Goal: Task Accomplishment & Management: Use online tool/utility

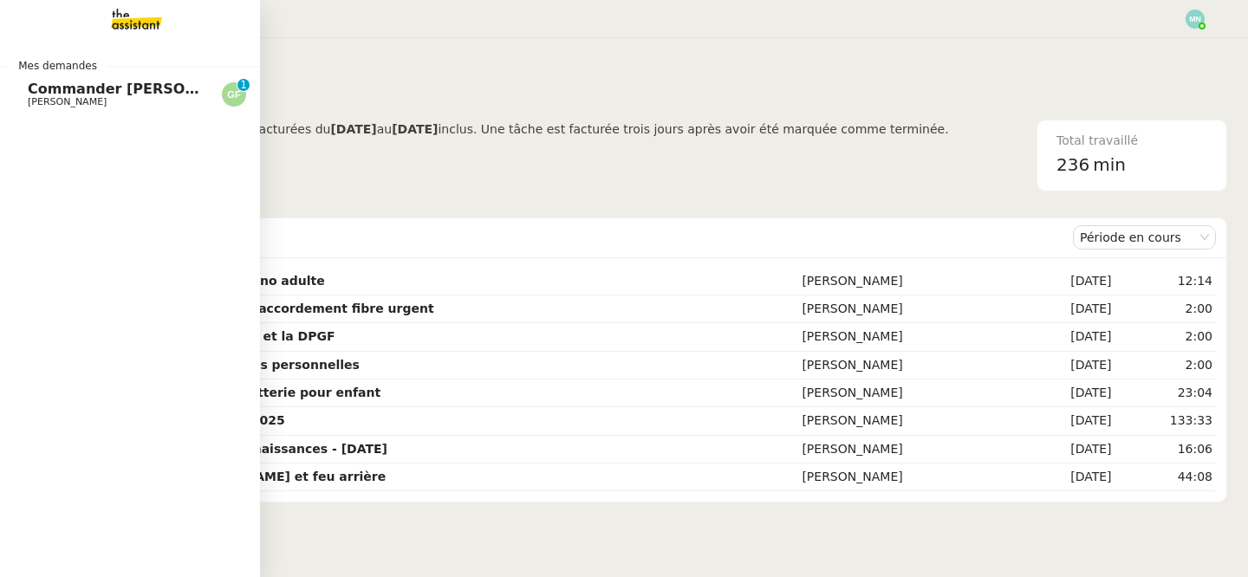
click at [23, 99] on link "Commander stylo retouche et feu arrière [PERSON_NAME] 0 1 2 3 4 5 6 7 8 9" at bounding box center [130, 95] width 260 height 40
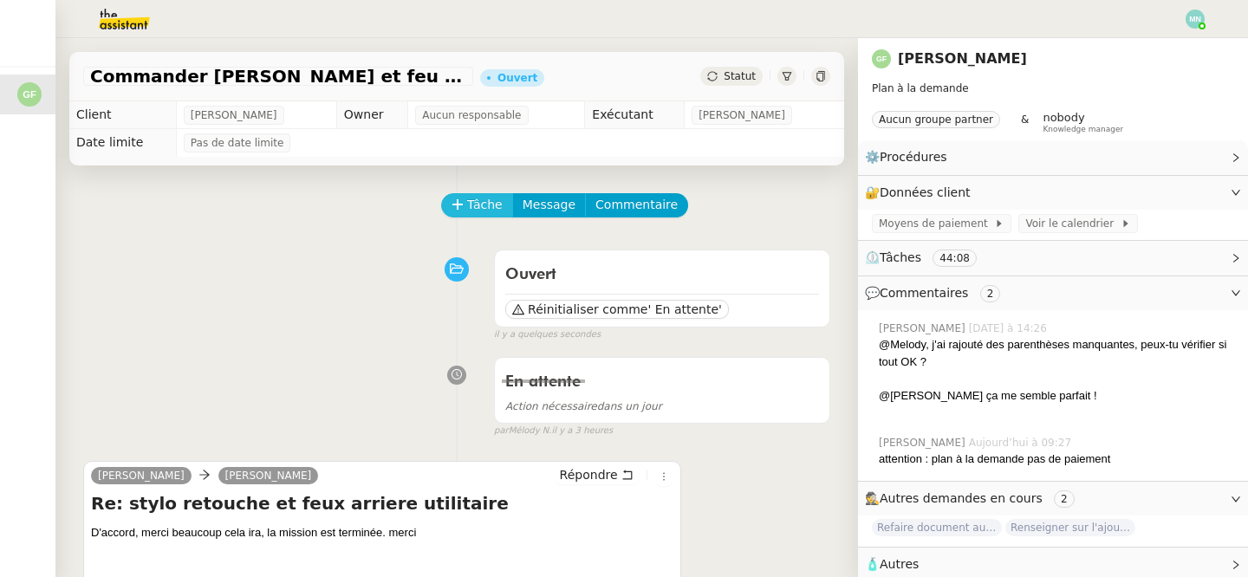
click at [484, 209] on span "Tâche" at bounding box center [485, 205] width 36 height 20
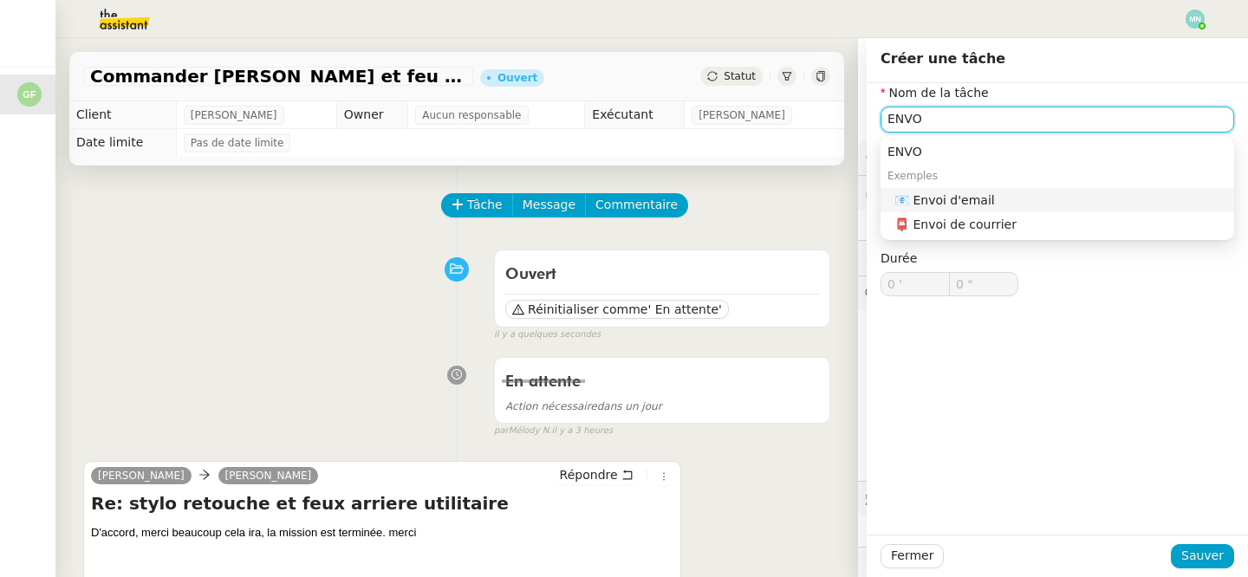
click at [1038, 193] on div "📧 Envoi d'email" at bounding box center [1060, 200] width 333 height 16
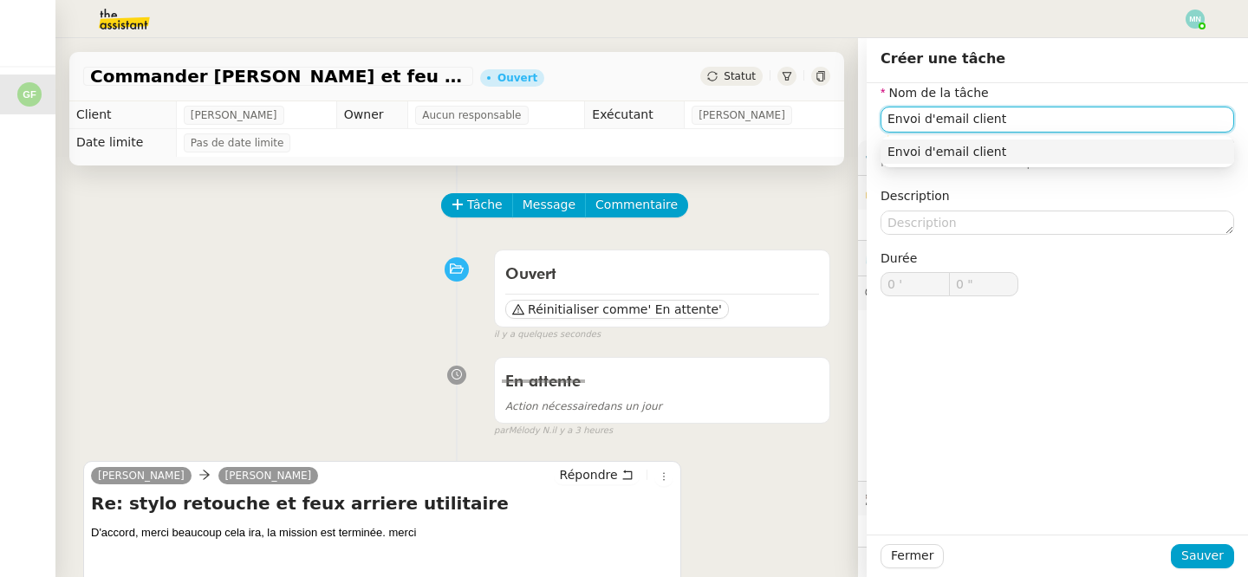
click at [1031, 150] on div "Envoi d'email client" at bounding box center [1057, 152] width 340 height 16
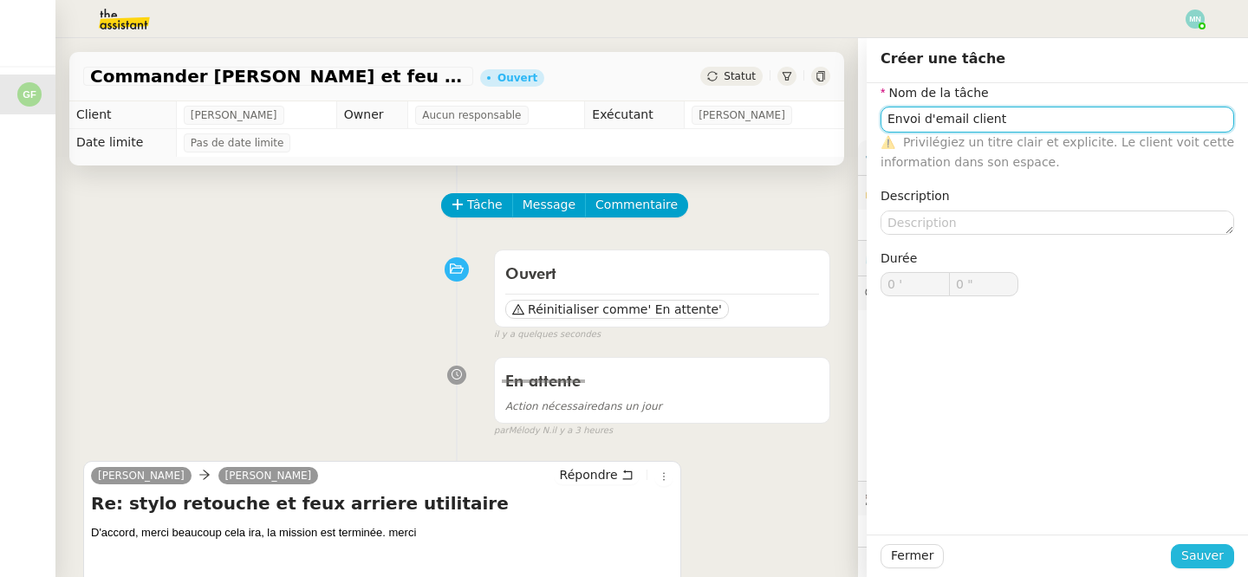
type input "Envoi d'email client"
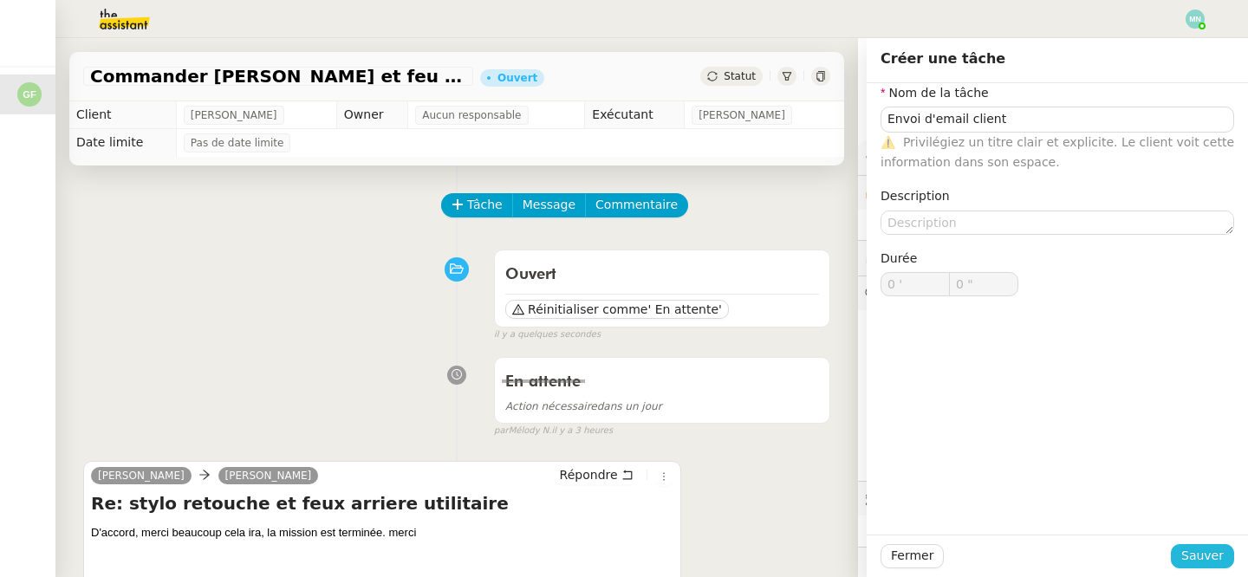
click at [1197, 550] on span "Sauver" at bounding box center [1202, 556] width 42 height 20
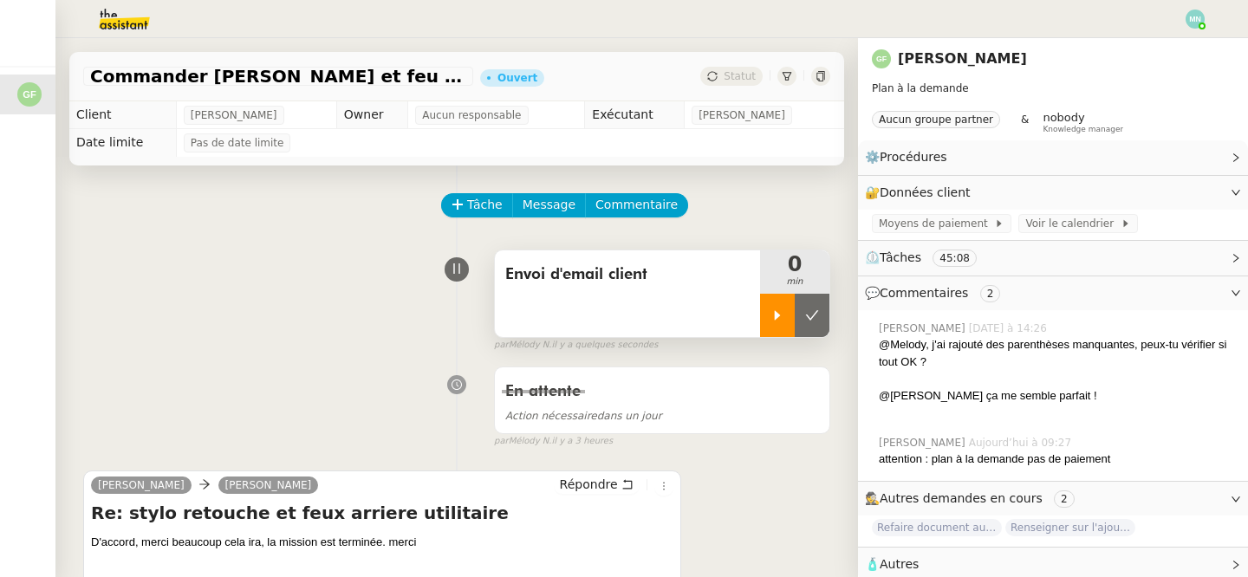
click at [764, 322] on div at bounding box center [777, 315] width 35 height 43
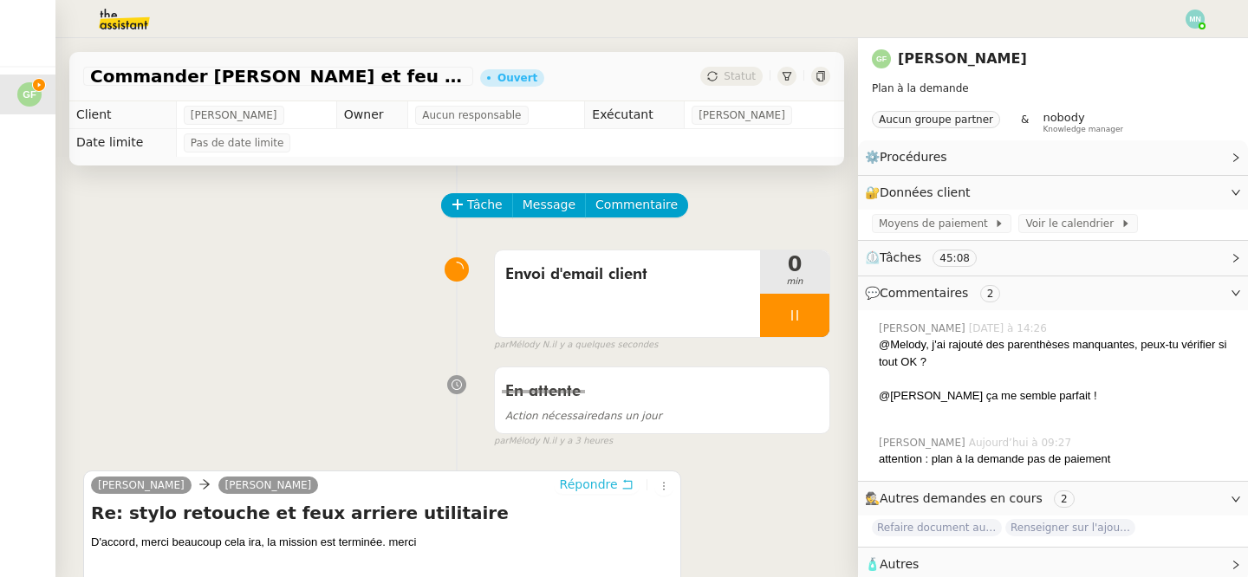
click at [596, 480] on span "Répondre" at bounding box center [589, 484] width 58 height 17
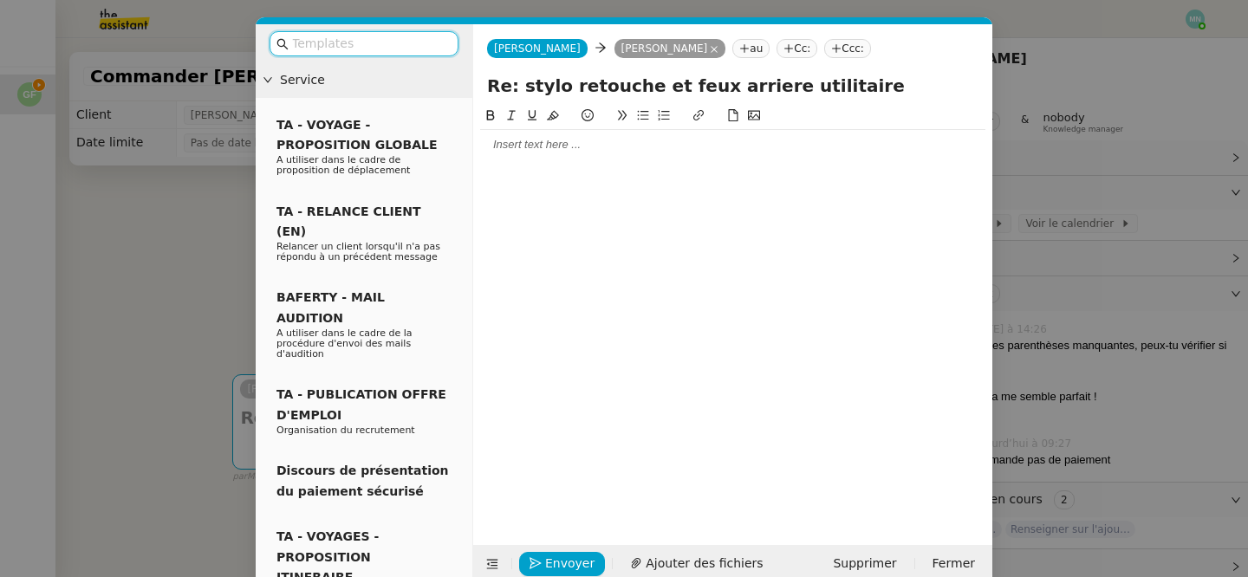
click at [381, 48] on input "text" at bounding box center [370, 44] width 156 height 20
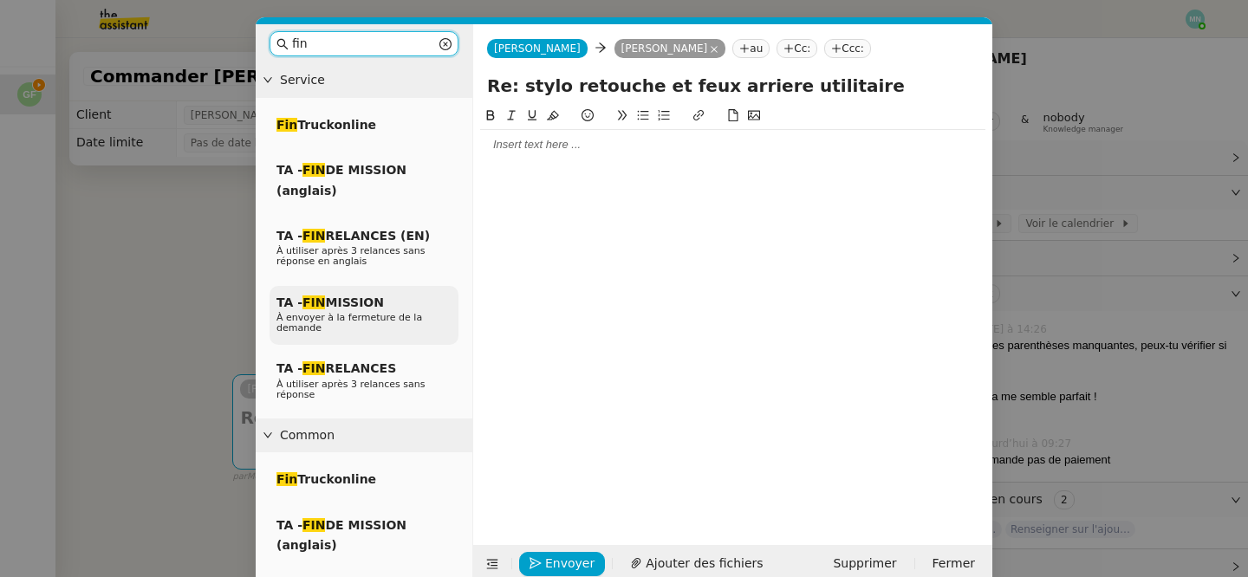
type input "fin"
click at [361, 303] on span "TA - FIN MISSION" at bounding box center [329, 303] width 107 height 14
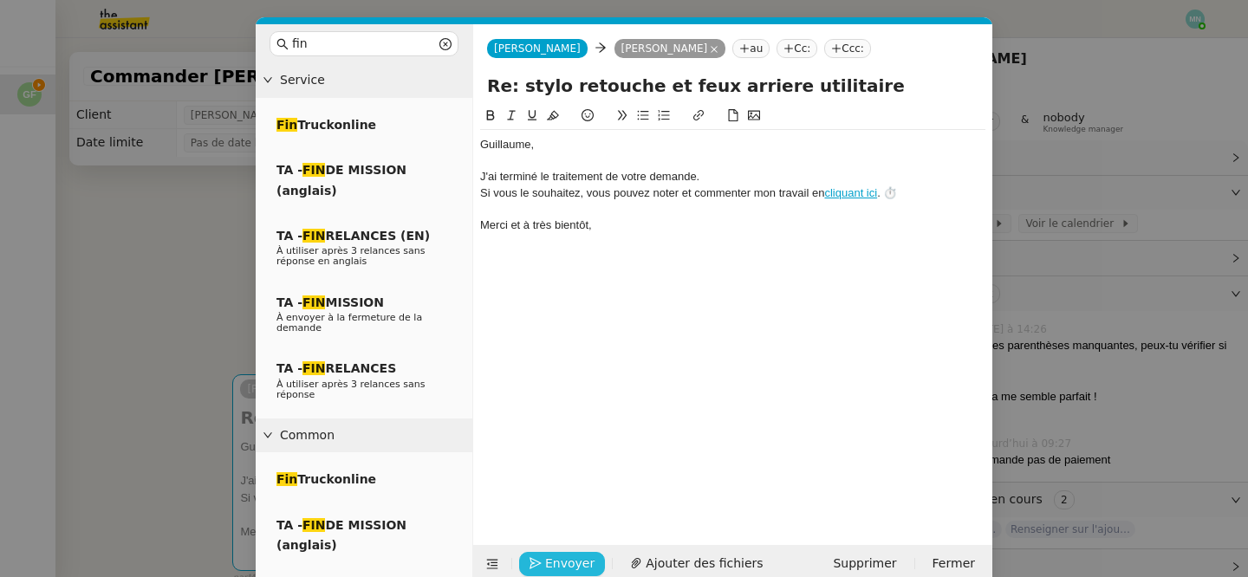
click at [578, 563] on span "Envoyer" at bounding box center [569, 564] width 49 height 20
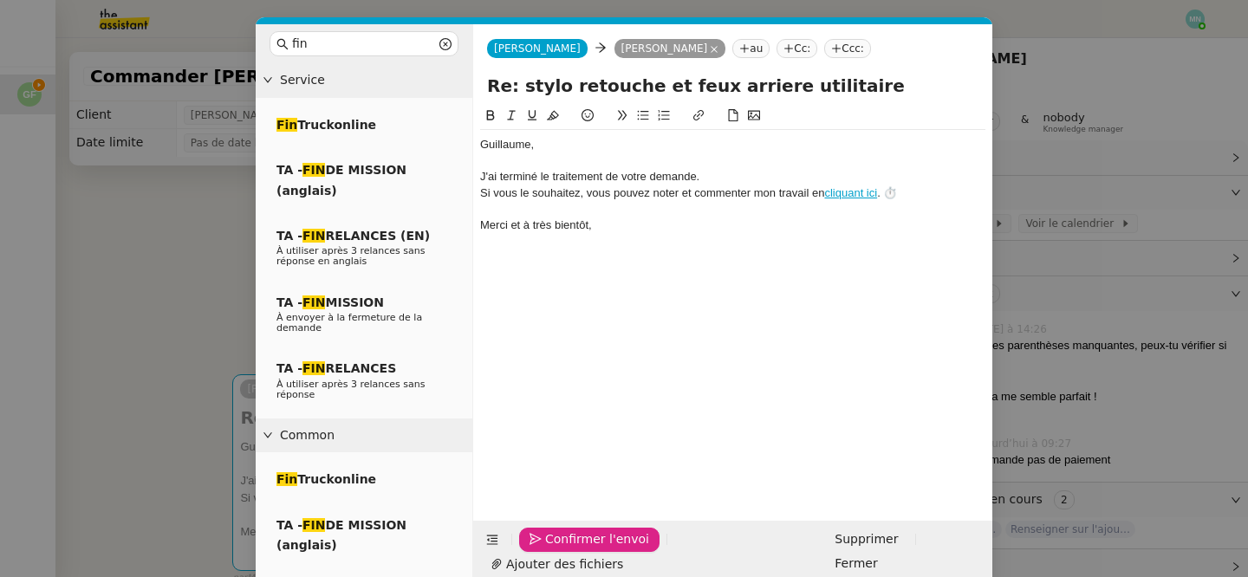
click at [578, 549] on span "Confirmer l'envoi" at bounding box center [597, 540] width 104 height 20
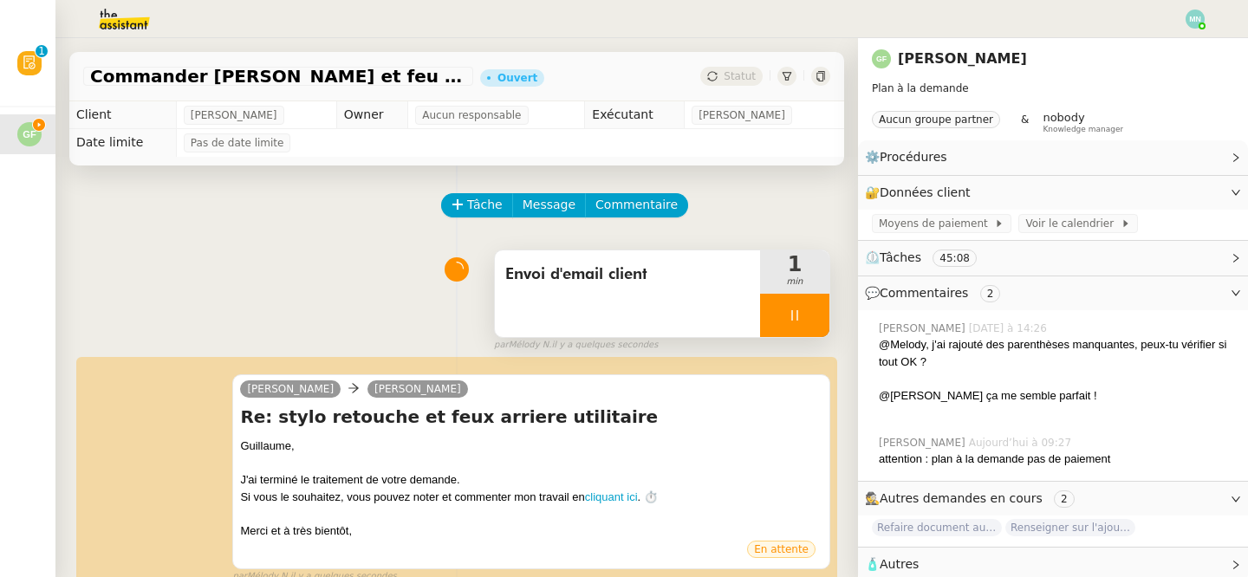
click at [780, 317] on div at bounding box center [794, 315] width 69 height 43
click at [826, 315] on button at bounding box center [812, 315] width 35 height 43
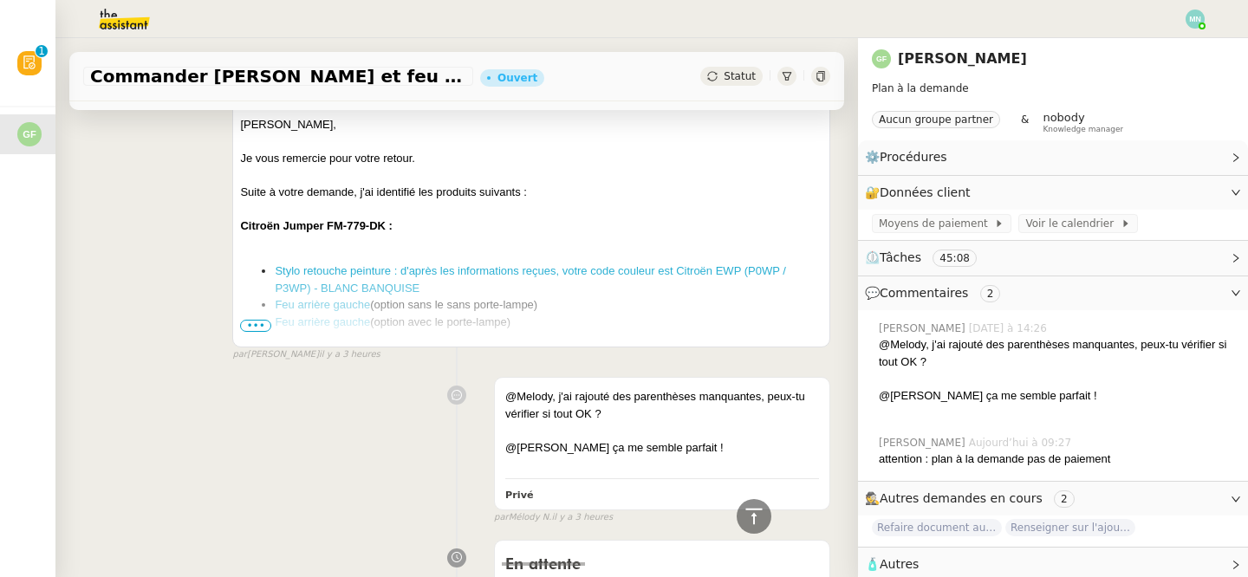
scroll to position [929, 0]
click at [255, 329] on span "•••" at bounding box center [255, 328] width 31 height 12
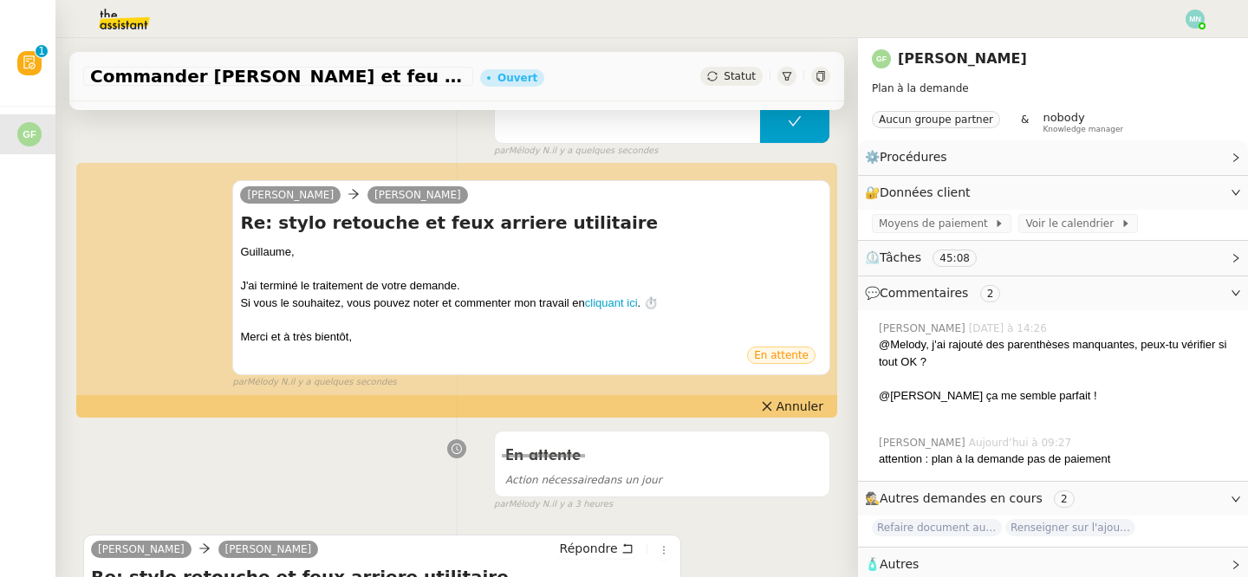
scroll to position [0, 0]
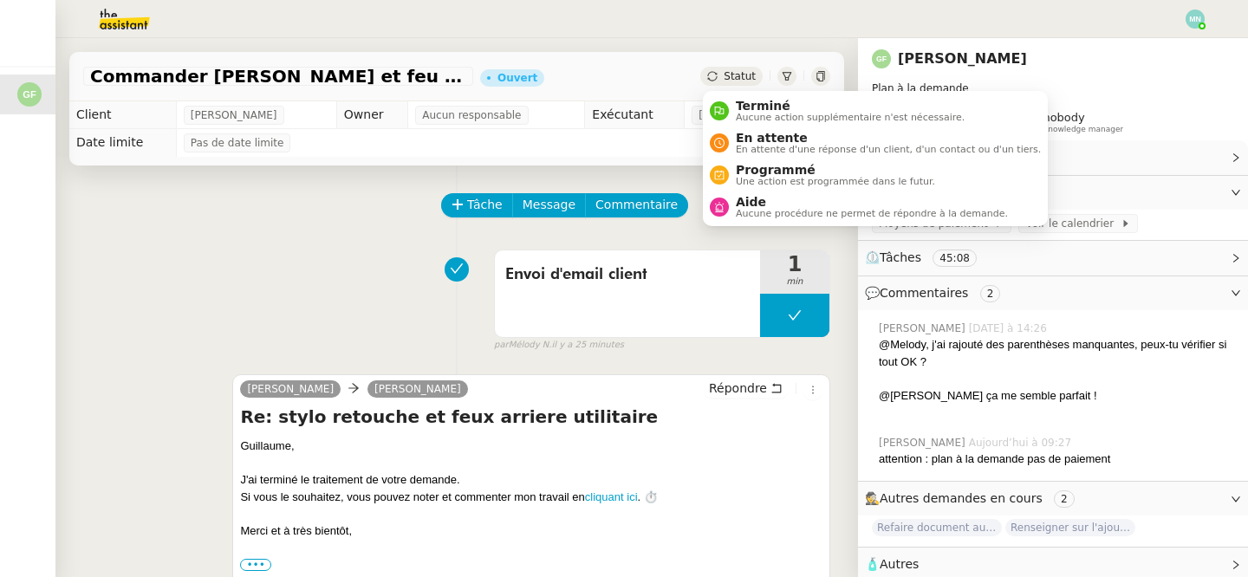
click at [746, 84] on div "Statut" at bounding box center [731, 76] width 62 height 19
click at [757, 113] on span "Aucune action supplémentaire n'est nécessaire." at bounding box center [850, 118] width 229 height 10
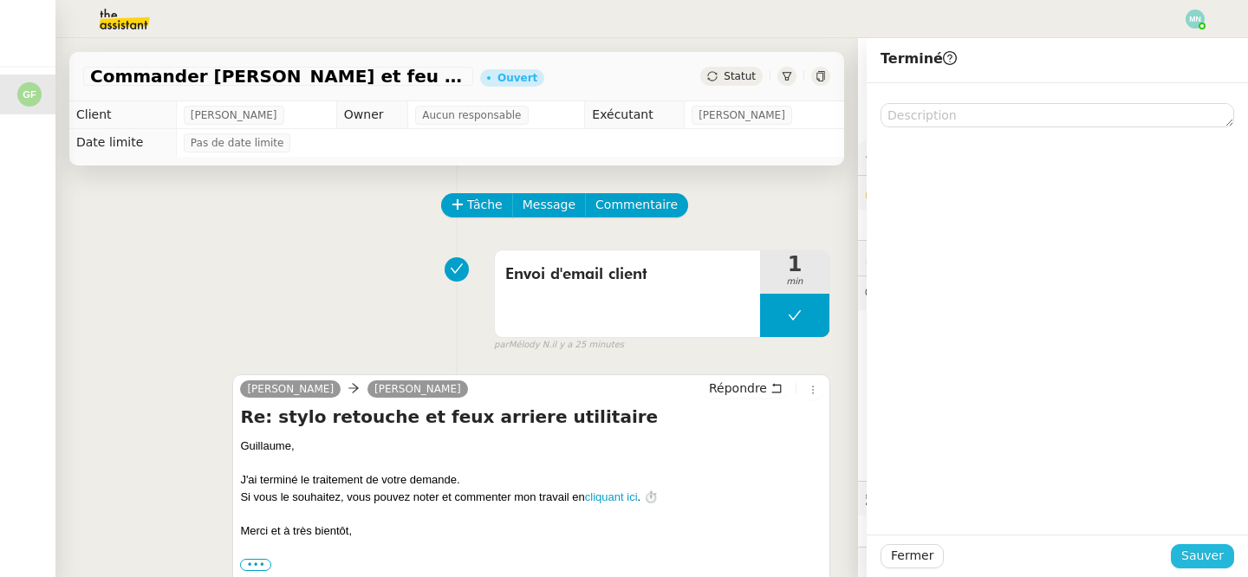
click at [1196, 558] on span "Sauver" at bounding box center [1202, 556] width 42 height 20
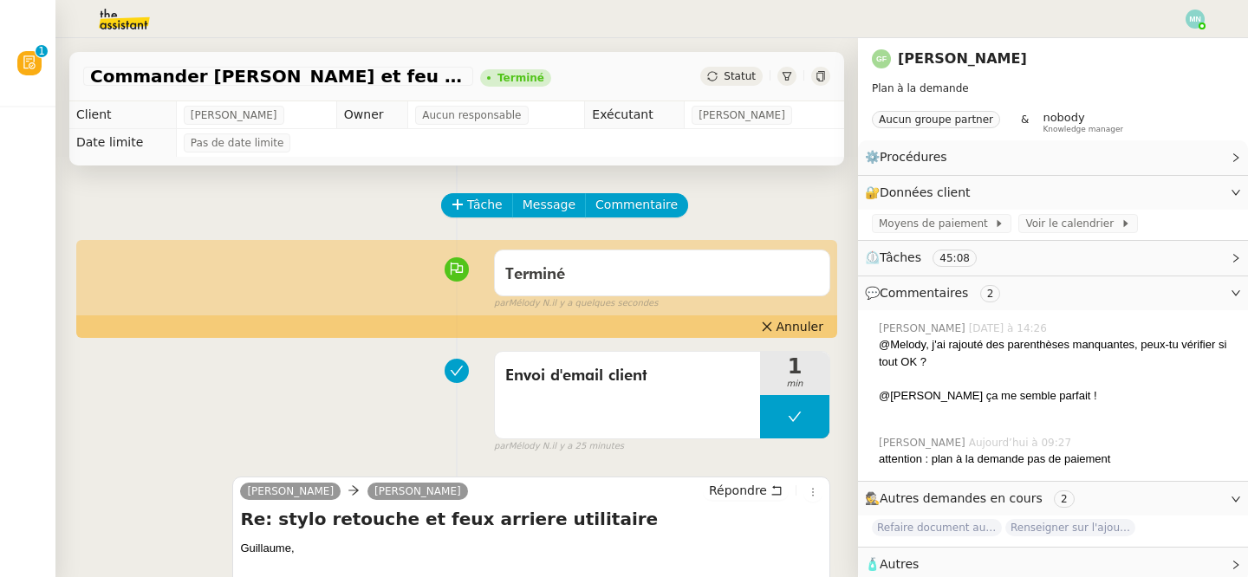
click at [130, 20] on img at bounding box center [110, 19] width 134 height 38
